Goal: Use online tool/utility: Utilize a website feature to perform a specific function

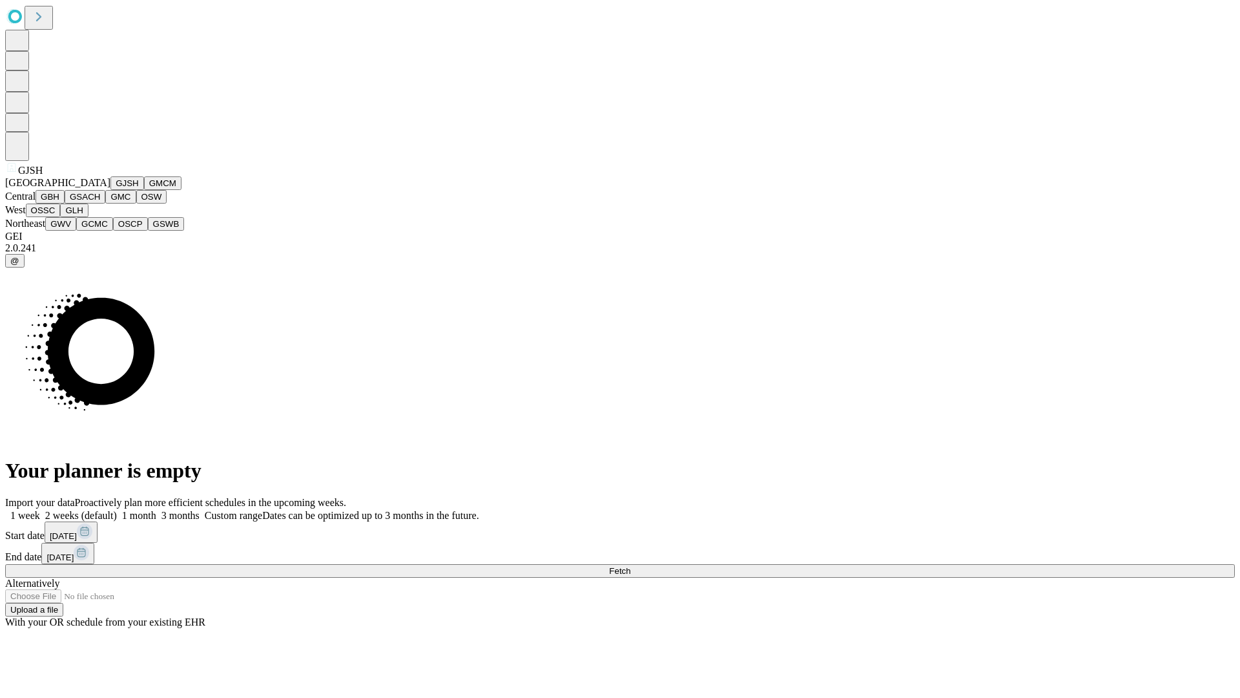
click at [110, 190] on button "GJSH" at bounding box center [127, 183] width 34 height 14
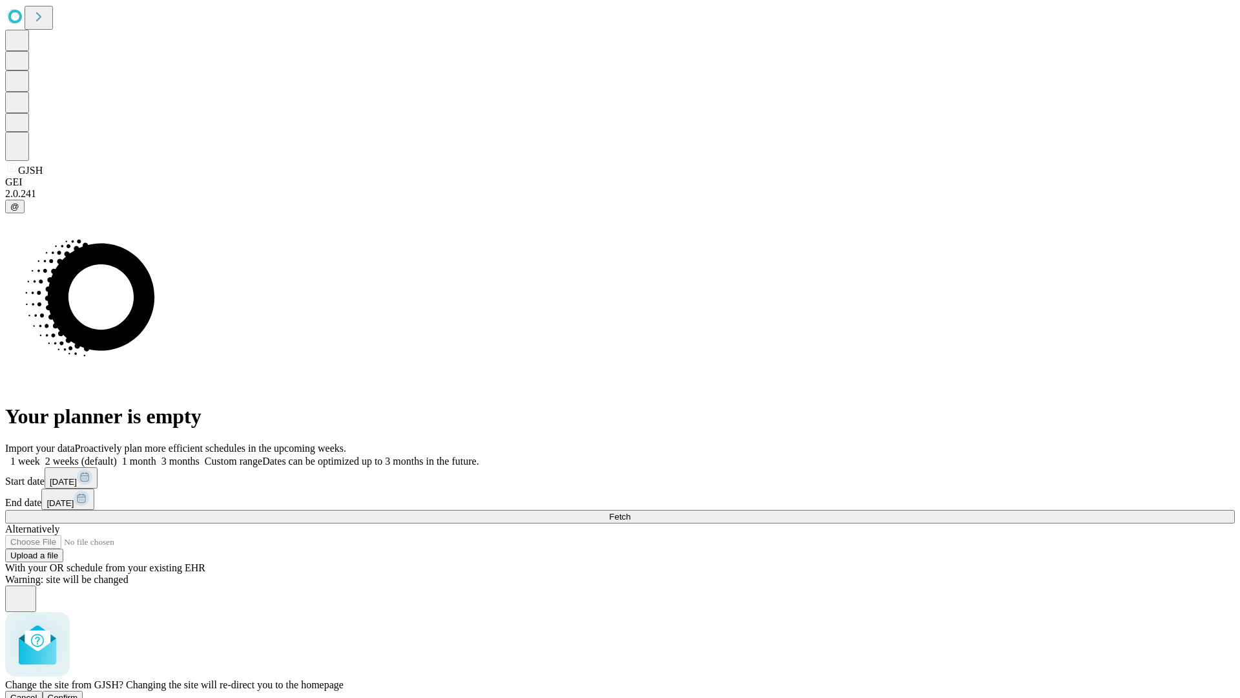
click at [78, 693] on span "Confirm" at bounding box center [63, 698] width 30 height 10
click at [117, 455] on label "2 weeks (default)" at bounding box center [78, 460] width 77 height 11
click at [630, 512] on span "Fetch" at bounding box center [619, 517] width 21 height 10
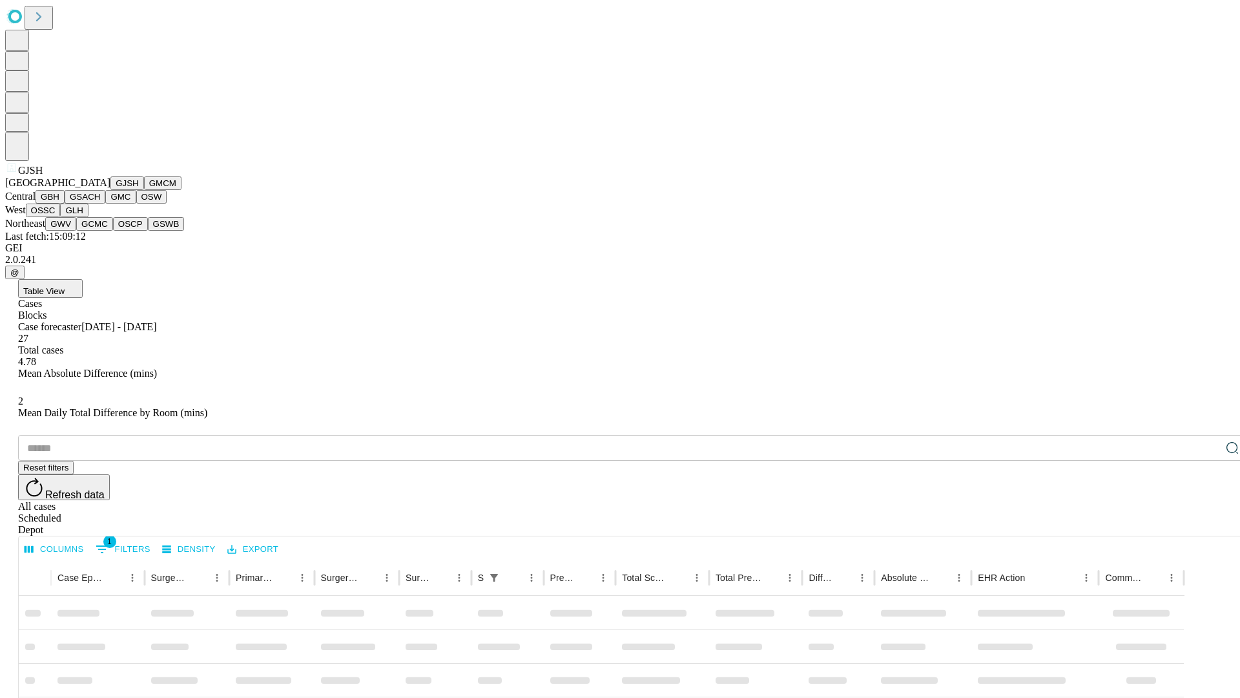
click at [144, 190] on button "GMCM" at bounding box center [162, 183] width 37 height 14
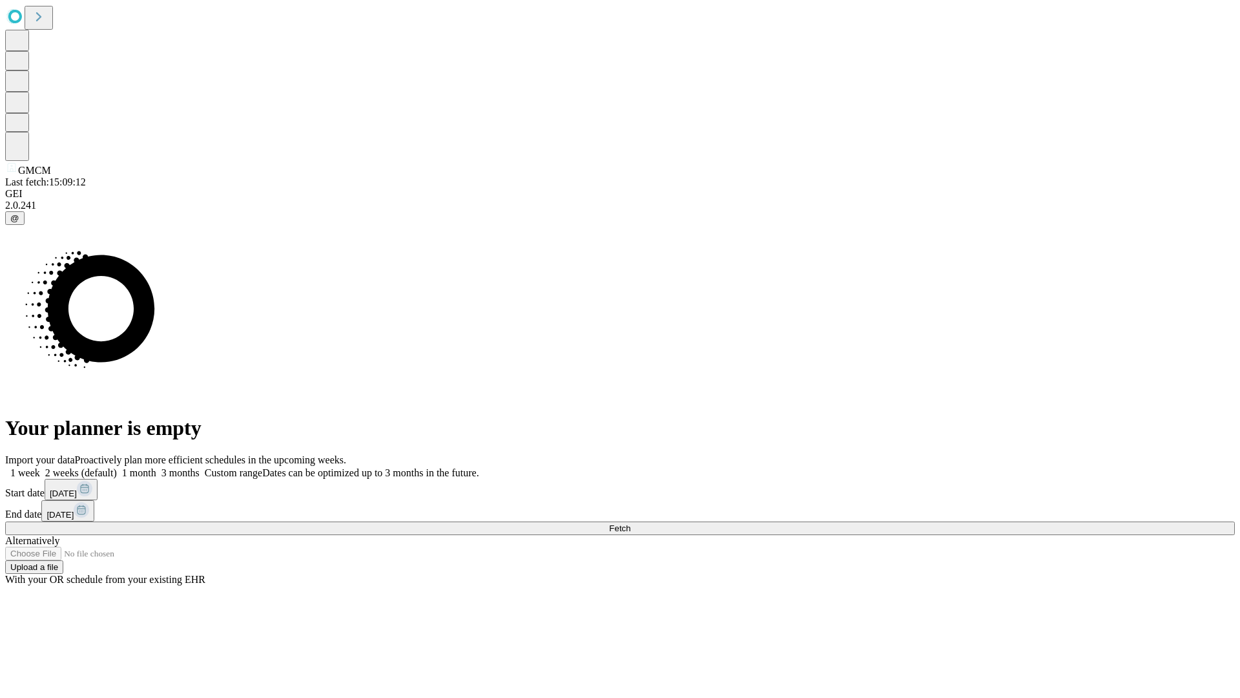
click at [117, 467] on label "2 weeks (default)" at bounding box center [78, 472] width 77 height 11
click at [630, 523] on span "Fetch" at bounding box center [619, 528] width 21 height 10
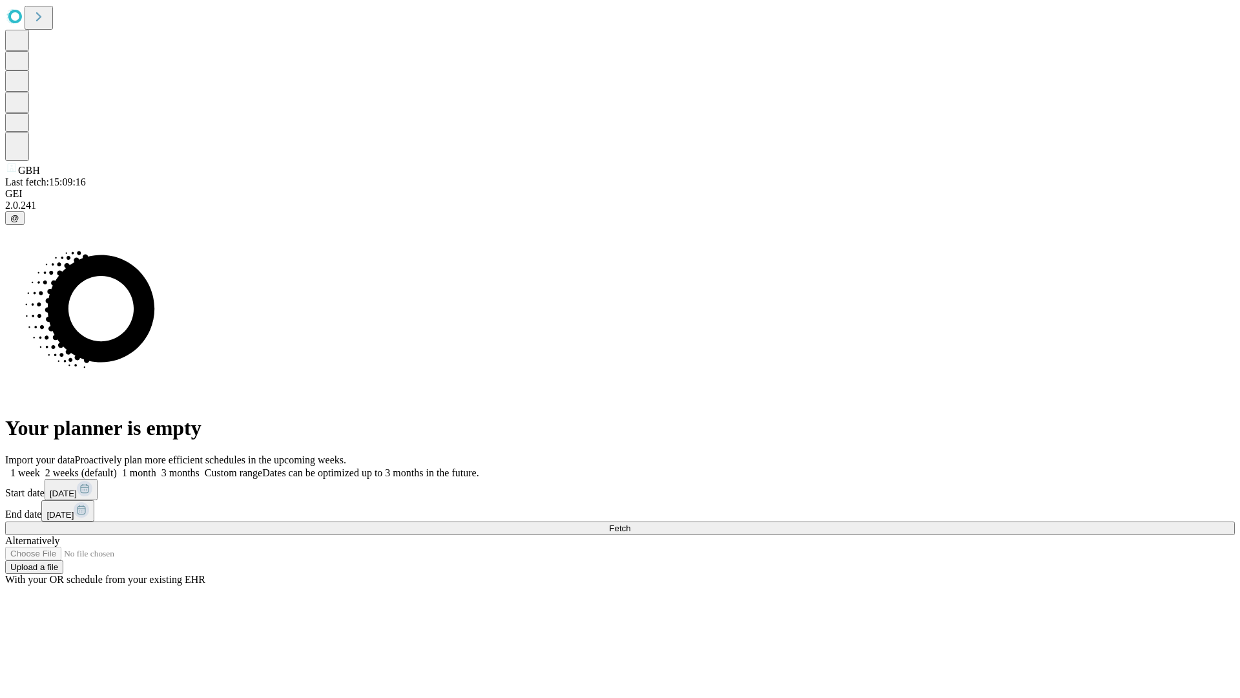
click at [117, 467] on label "2 weeks (default)" at bounding box center [78, 472] width 77 height 11
click at [630, 523] on span "Fetch" at bounding box center [619, 528] width 21 height 10
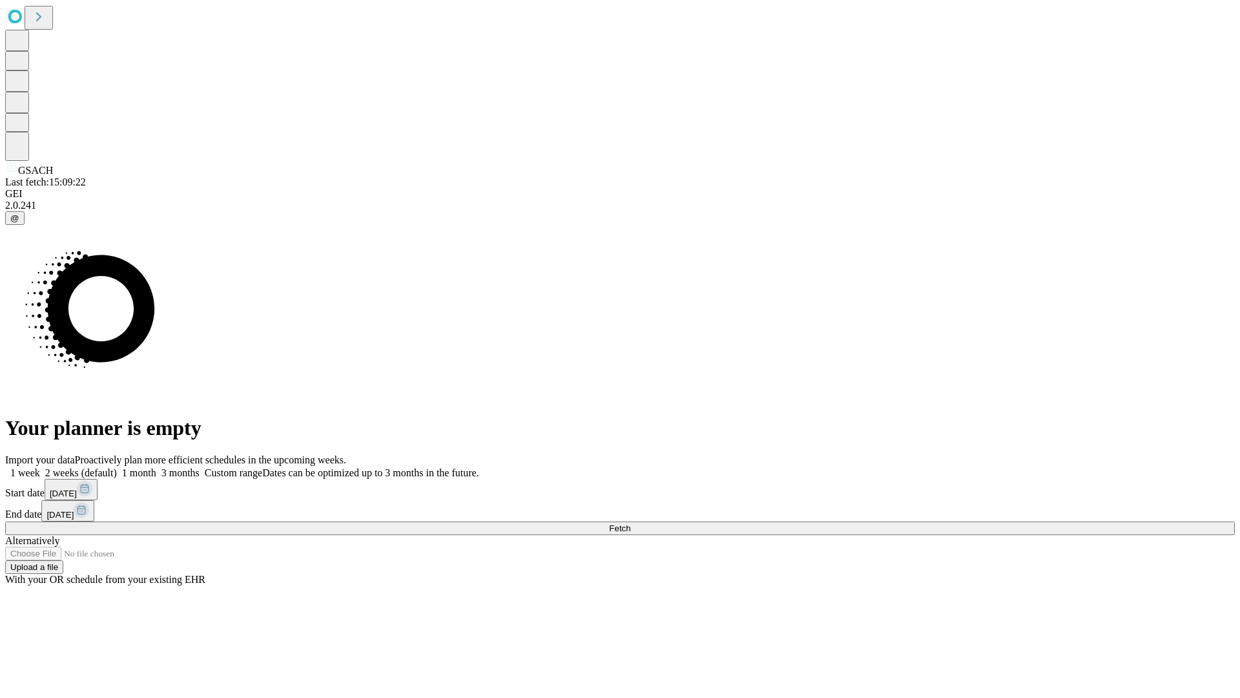
click at [117, 467] on label "2 weeks (default)" at bounding box center [78, 472] width 77 height 11
click at [630, 523] on span "Fetch" at bounding box center [619, 528] width 21 height 10
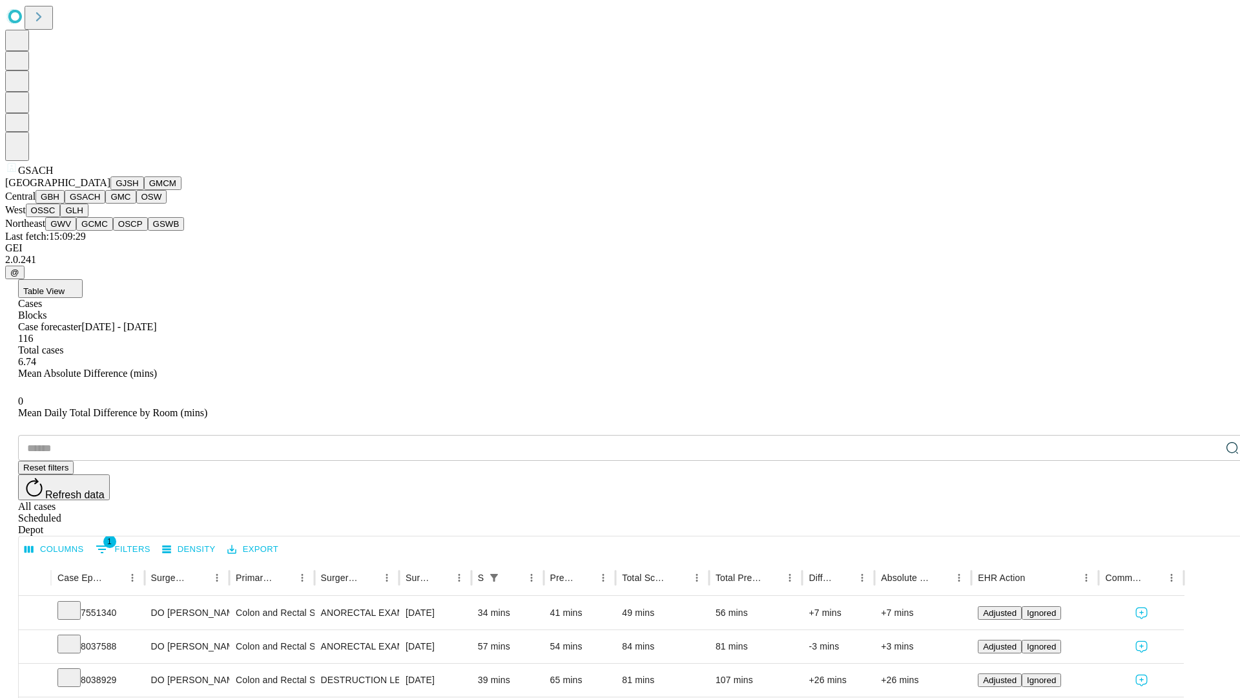
click at [105, 203] on button "GMC" at bounding box center [120, 197] width 30 height 14
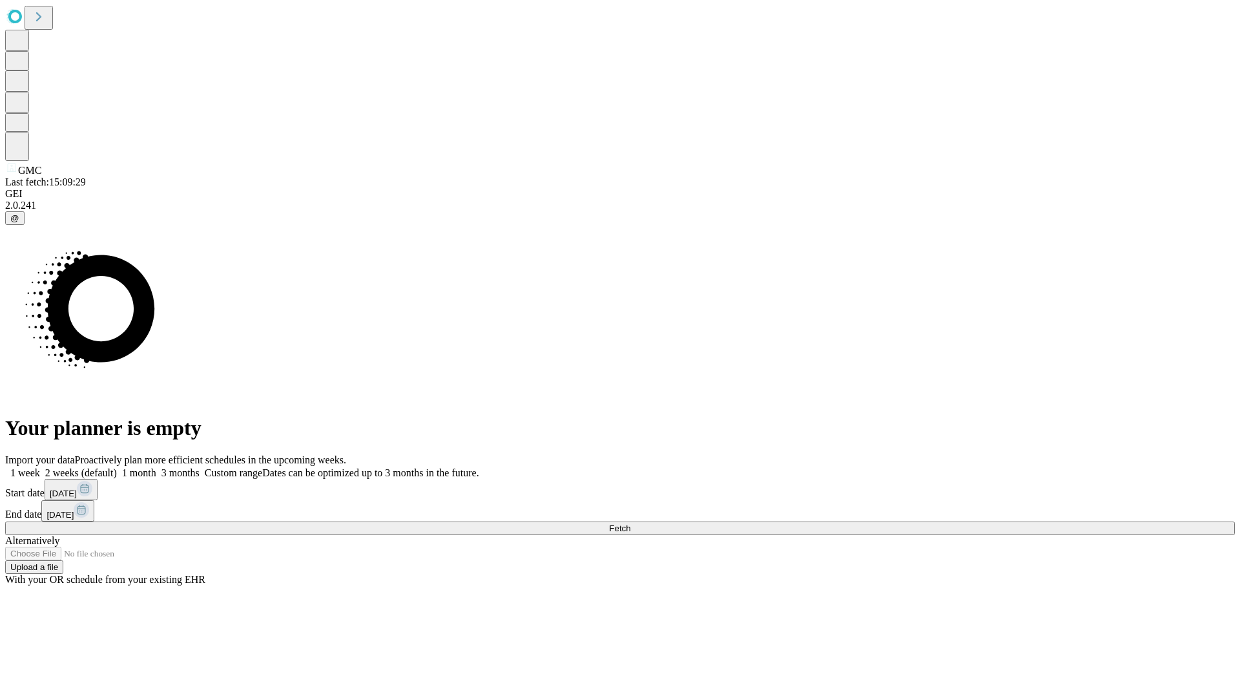
click at [630, 523] on span "Fetch" at bounding box center [619, 528] width 21 height 10
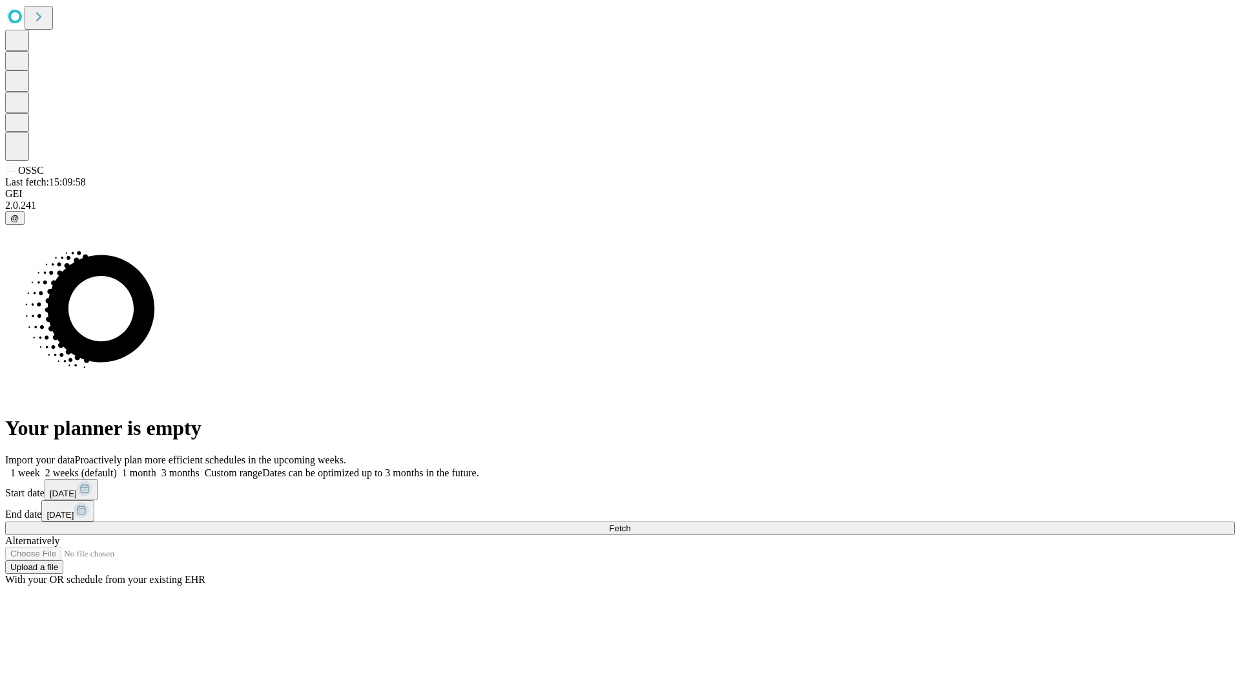
click at [630, 523] on span "Fetch" at bounding box center [619, 528] width 21 height 10
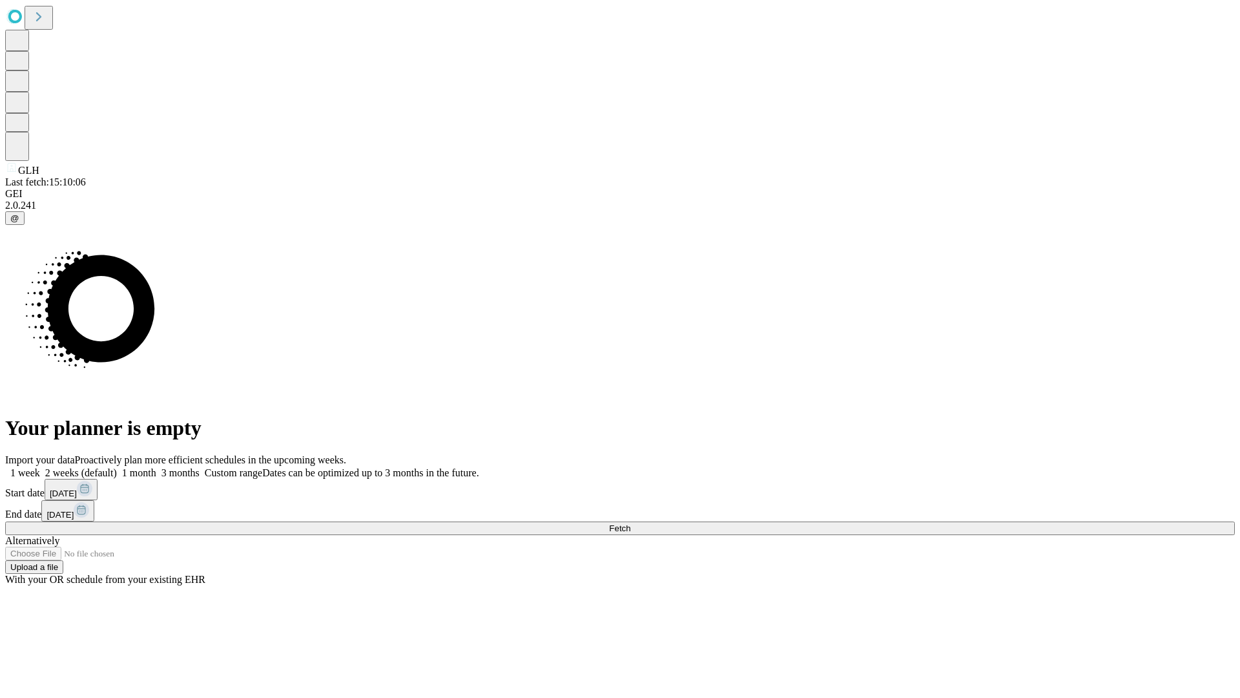
click at [117, 467] on label "2 weeks (default)" at bounding box center [78, 472] width 77 height 11
click at [630, 523] on span "Fetch" at bounding box center [619, 528] width 21 height 10
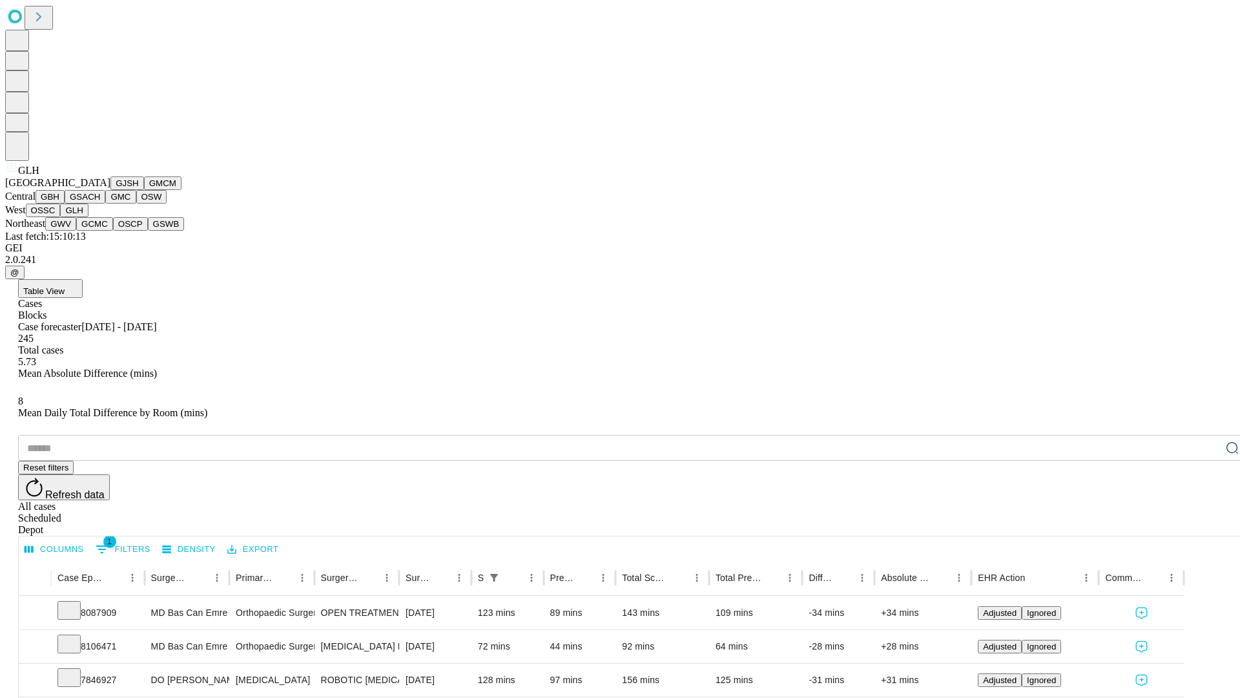
click at [76, 231] on button "GWV" at bounding box center [60, 224] width 31 height 14
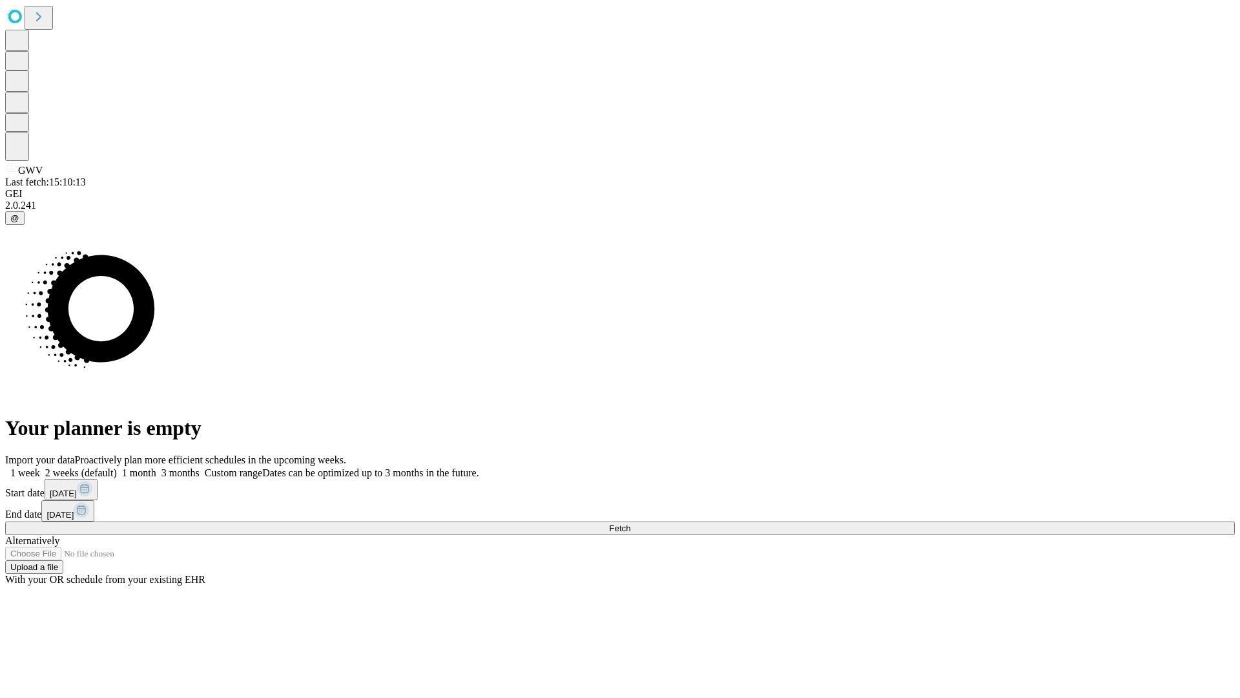
click at [117, 467] on label "2 weeks (default)" at bounding box center [78, 472] width 77 height 11
click at [630, 523] on span "Fetch" at bounding box center [619, 528] width 21 height 10
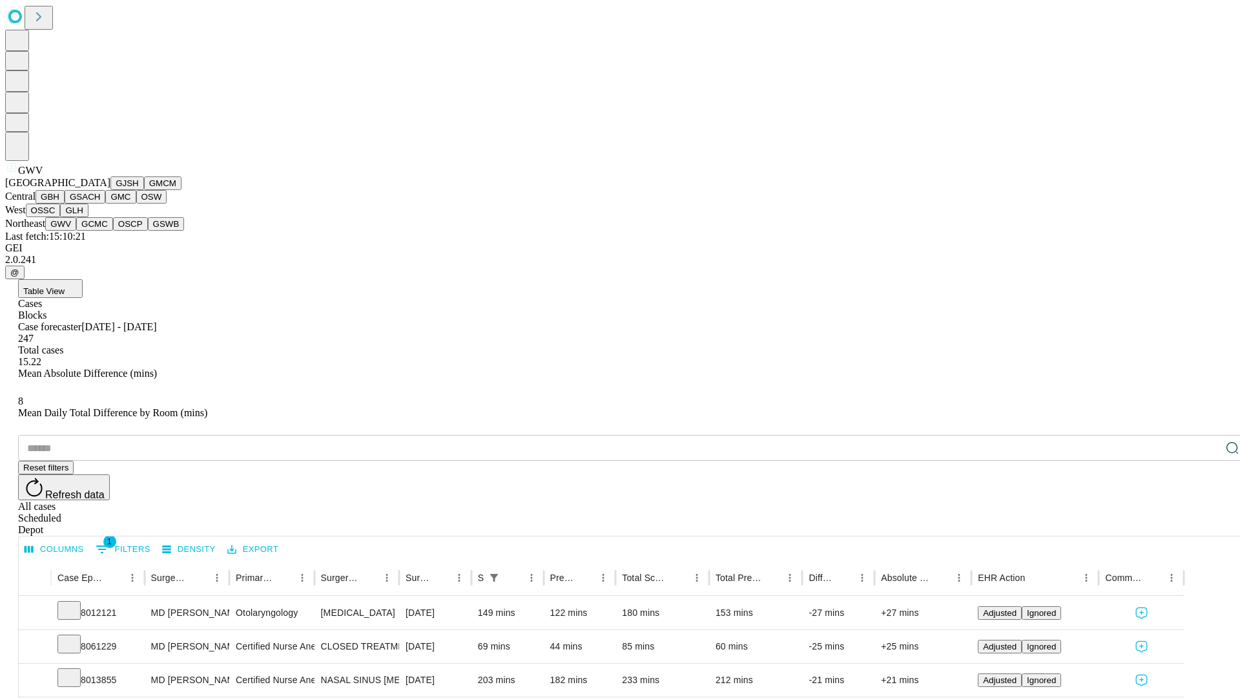
click at [100, 231] on button "GCMC" at bounding box center [94, 224] width 37 height 14
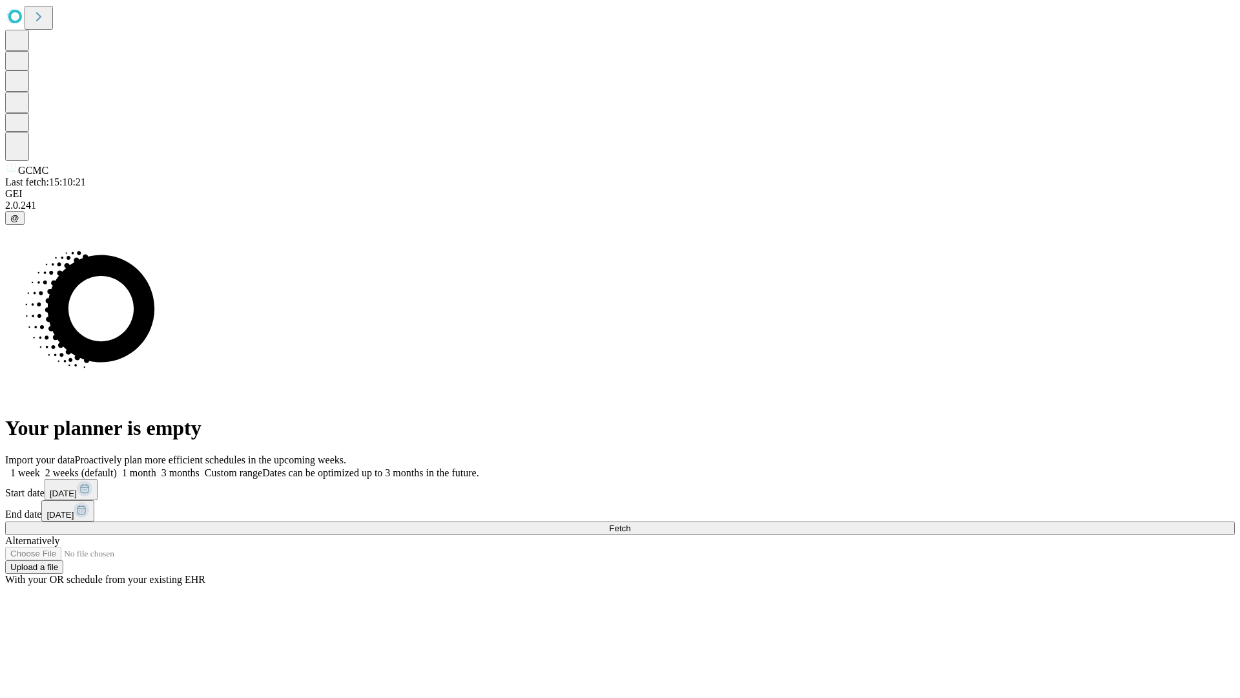
click at [117, 467] on label "2 weeks (default)" at bounding box center [78, 472] width 77 height 11
click at [630, 523] on span "Fetch" at bounding box center [619, 528] width 21 height 10
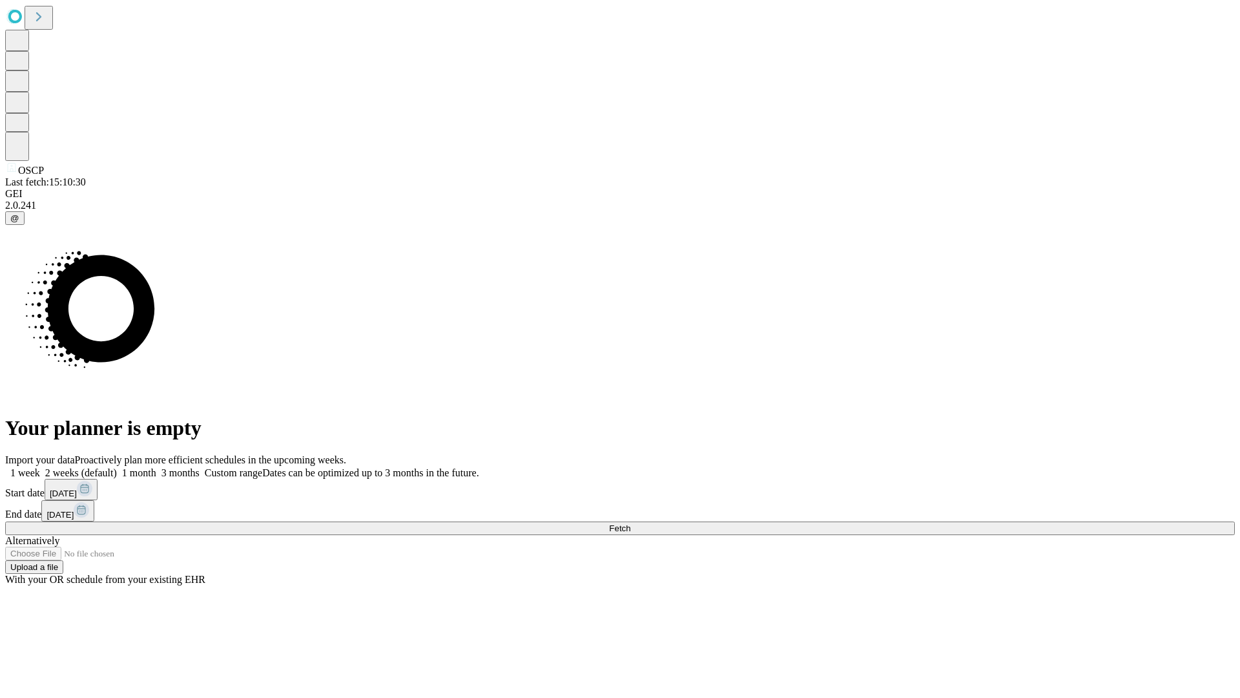
click at [117, 467] on label "2 weeks (default)" at bounding box center [78, 472] width 77 height 11
click at [630, 523] on span "Fetch" at bounding box center [619, 528] width 21 height 10
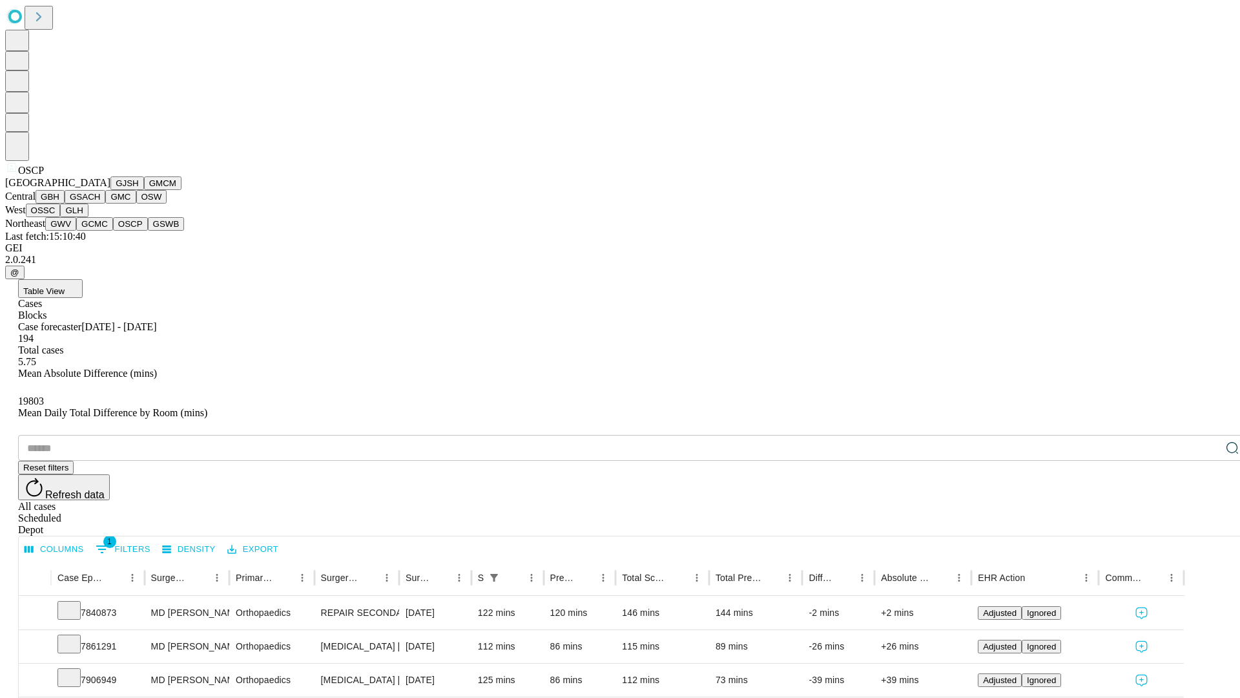
click at [148, 231] on button "GSWB" at bounding box center [166, 224] width 37 height 14
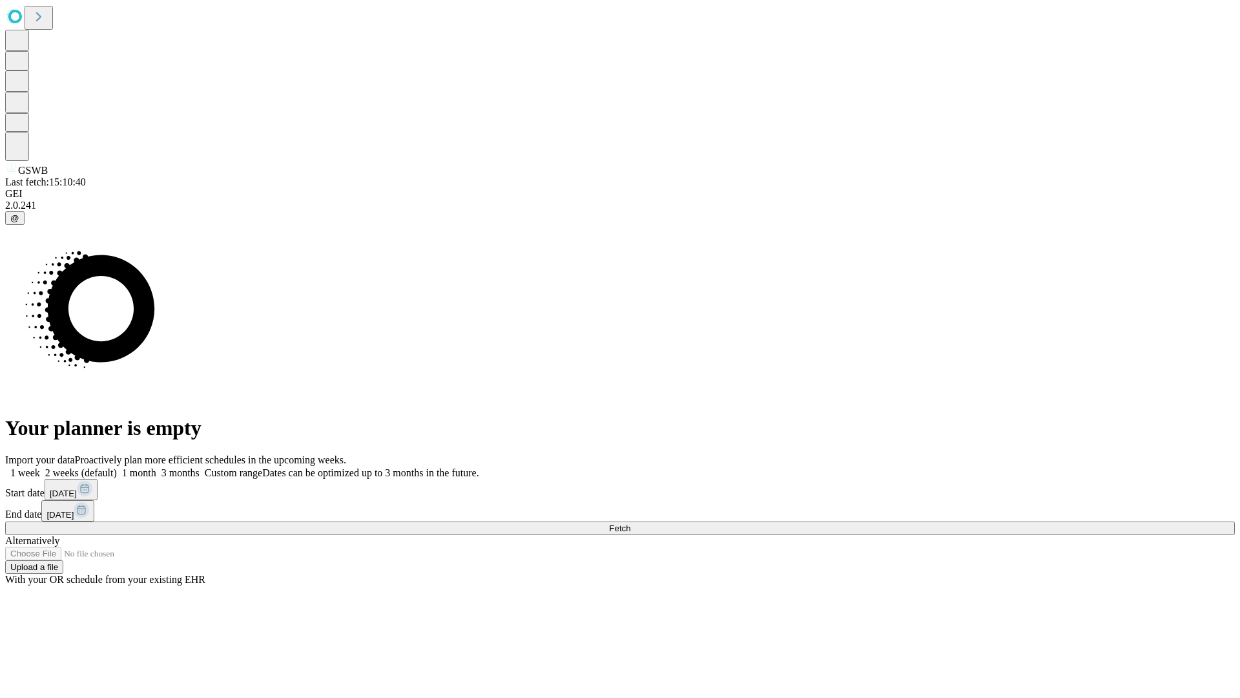
click at [117, 467] on label "2 weeks (default)" at bounding box center [78, 472] width 77 height 11
click at [630, 523] on span "Fetch" at bounding box center [619, 528] width 21 height 10
